Goal: Task Accomplishment & Management: Use online tool/utility

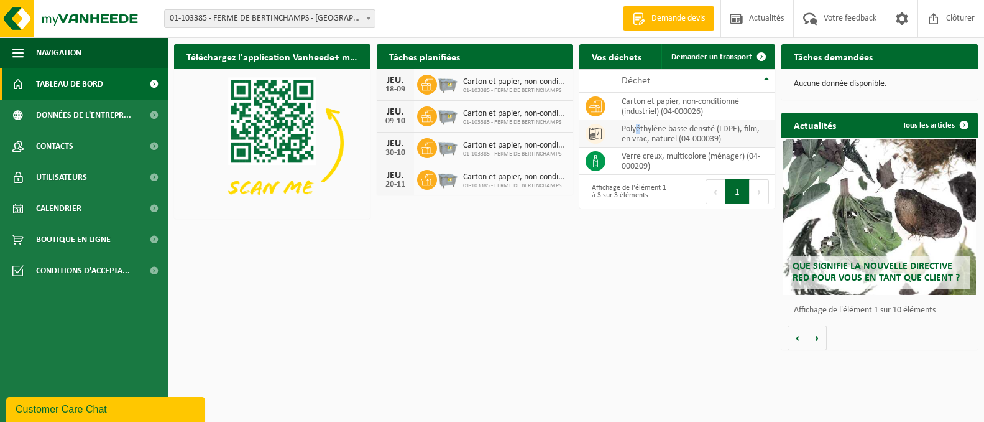
click at [639, 133] on td "polyéthylène basse densité (LDPE), film, en vrac, naturel (04-000039)" at bounding box center [695, 133] width 164 height 27
click at [644, 132] on td "polyéthylène basse densité (LDPE), film, en vrac, naturel (04-000039)" at bounding box center [695, 133] width 164 height 27
click at [682, 134] on td "polyéthylène basse densité (LDPE), film, en vrac, naturel (04-000039)" at bounding box center [695, 133] width 164 height 27
click at [682, 132] on td "polyéthylène basse densité (LDPE), film, en vrac, naturel (04-000039)" at bounding box center [695, 133] width 164 height 27
drag, startPoint x: 684, startPoint y: 131, endPoint x: 693, endPoint y: 129, distance: 9.1
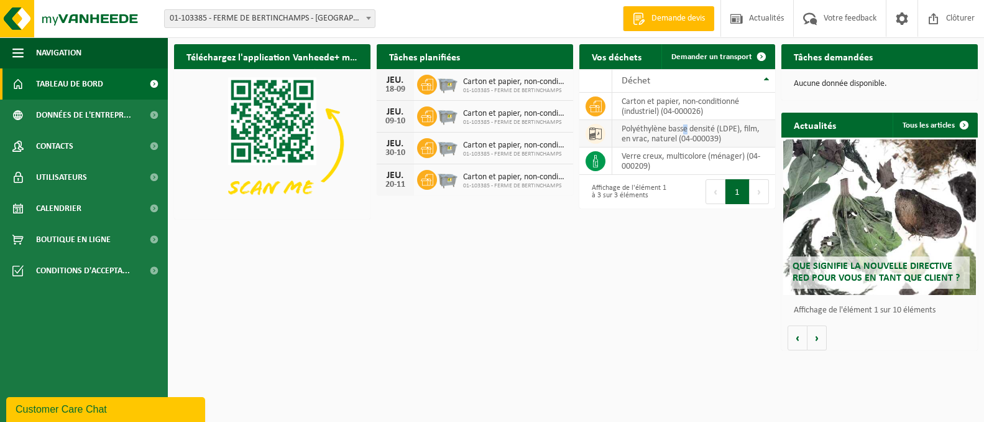
click at [692, 129] on td "polyéthylène basse densité (LDPE), film, en vrac, naturel (04-000039)" at bounding box center [695, 133] width 164 height 27
click at [716, 53] on span "Demander un transport" at bounding box center [712, 57] width 81 height 8
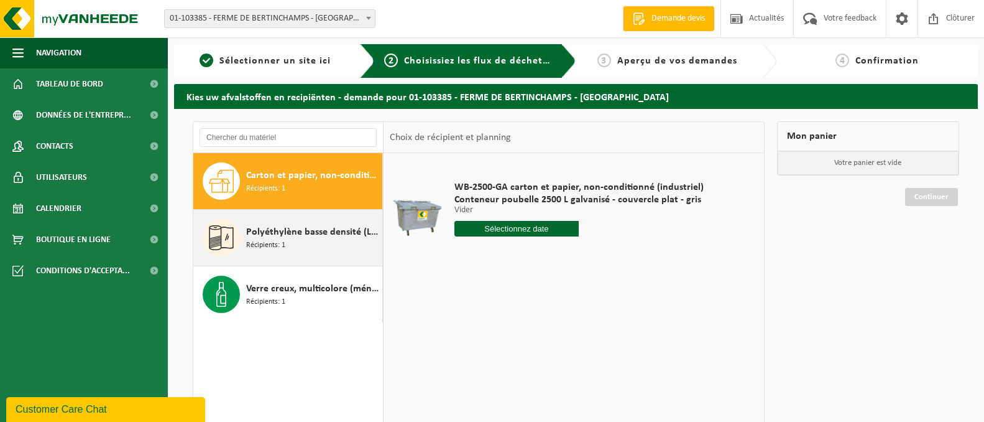
click at [268, 234] on span "Polyéthylène basse densité (LDPE), film, en vrac, naturel" at bounding box center [312, 231] width 133 height 15
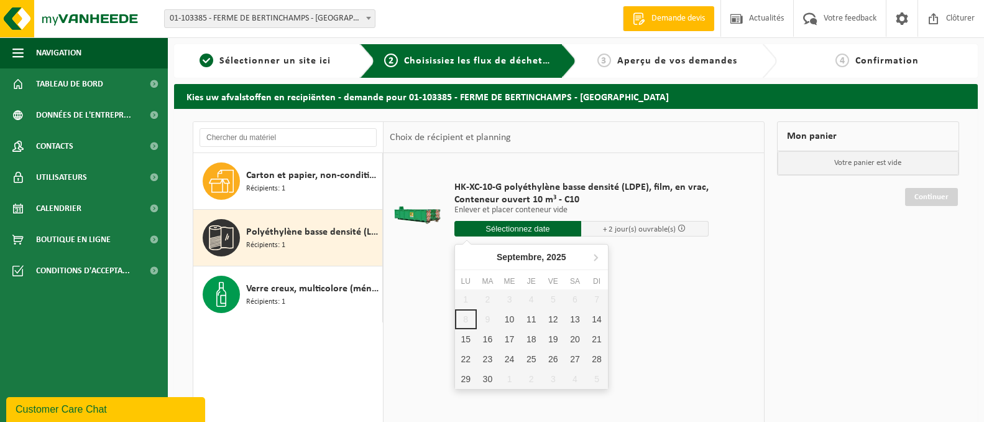
click at [514, 228] on input "text" at bounding box center [518, 229] width 127 height 16
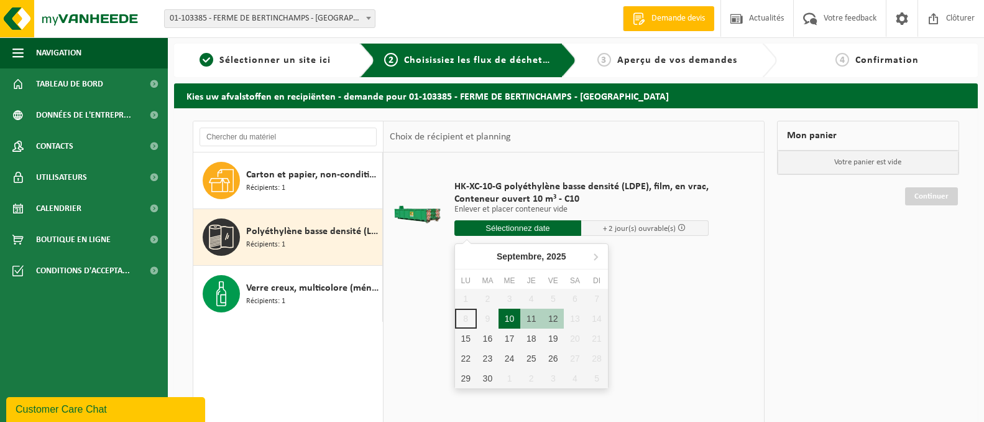
scroll to position [1, 0]
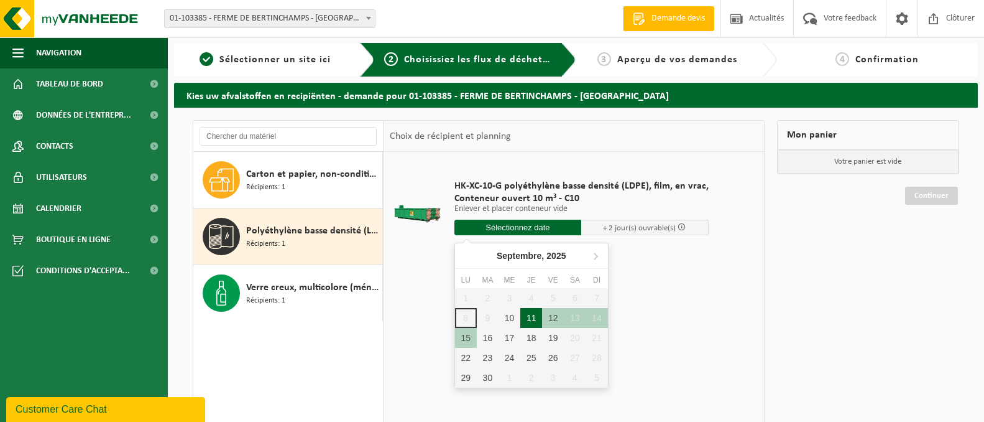
click at [528, 315] on div "11" at bounding box center [532, 318] width 22 height 20
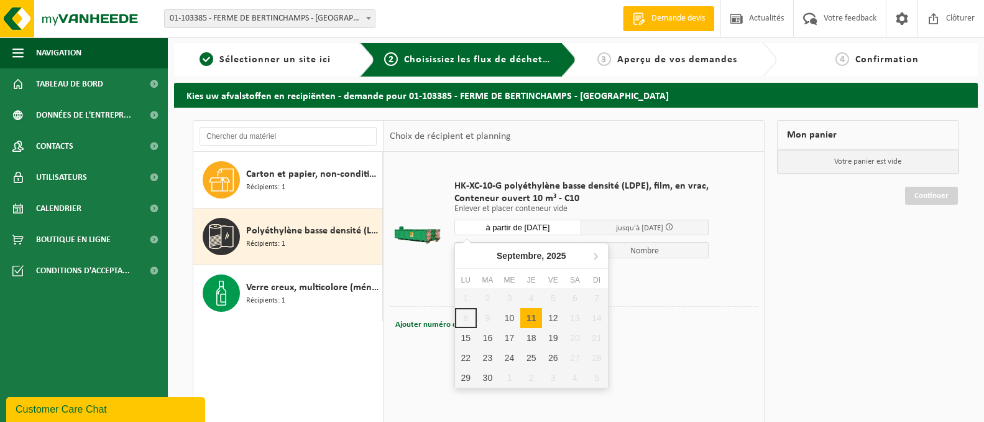
click at [522, 226] on input "à partir de 2025-09-11" at bounding box center [518, 228] width 127 height 16
click at [508, 316] on div "10" at bounding box center [510, 318] width 22 height 20
type input "à partir de 2025-09-10"
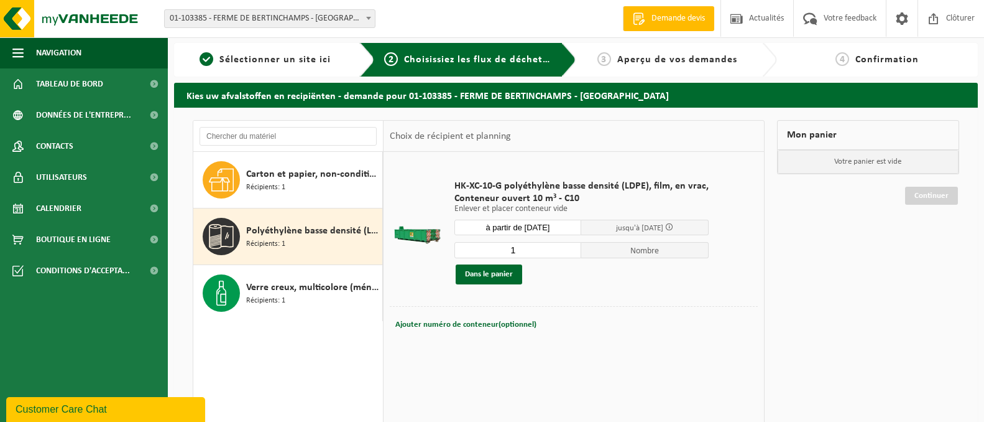
click at [655, 227] on span "jusqu'à 12/09/2025" at bounding box center [639, 228] width 47 height 8
click at [486, 273] on button "Dans le panier" at bounding box center [489, 274] width 67 height 20
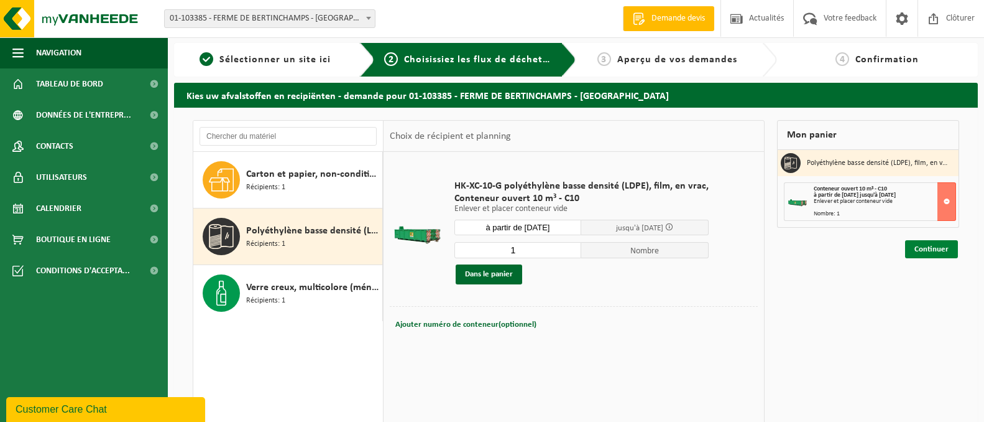
click at [931, 246] on link "Continuer" at bounding box center [931, 249] width 53 height 18
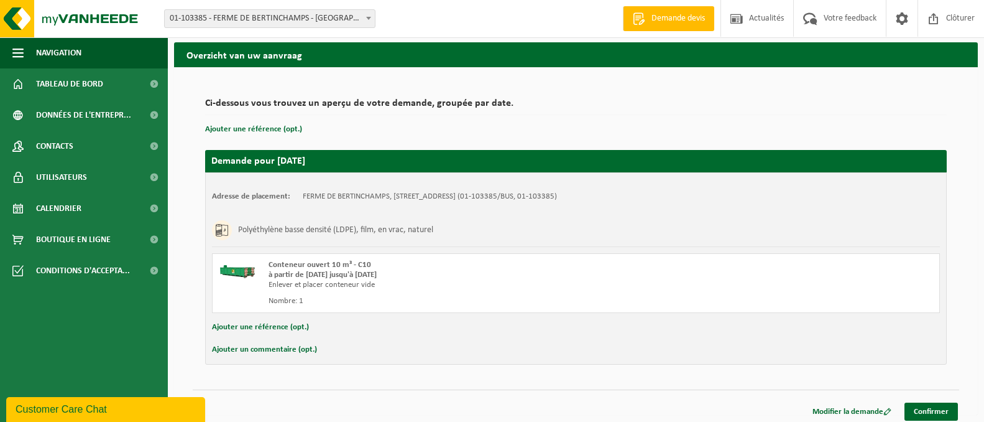
scroll to position [47, 0]
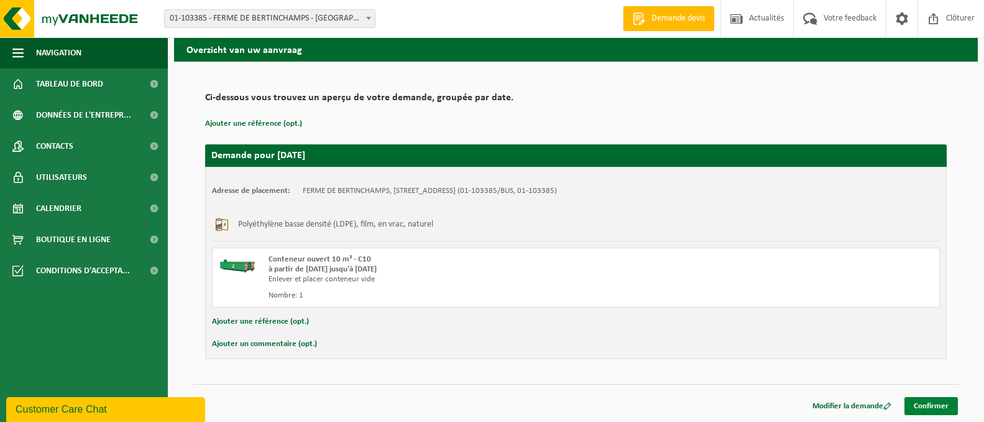
click at [920, 404] on link "Confirmer" at bounding box center [931, 406] width 53 height 18
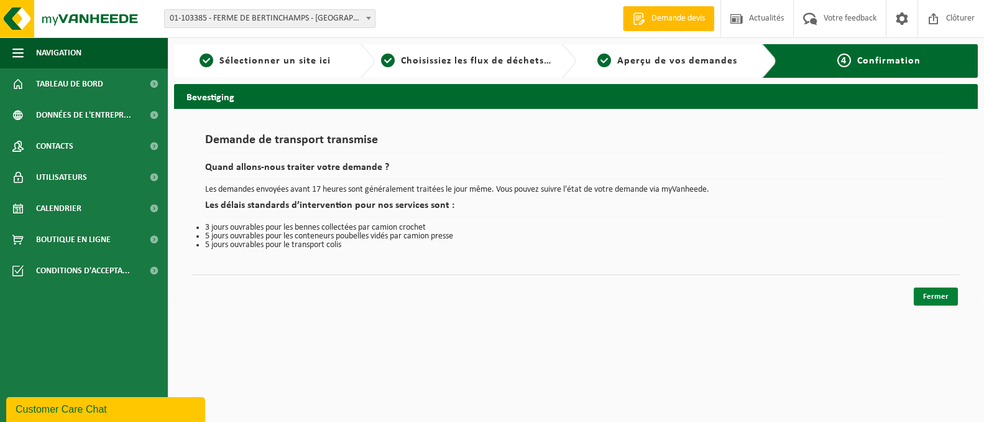
click at [936, 294] on link "Fermer" at bounding box center [936, 296] width 44 height 18
